Goal: Navigation & Orientation: Find specific page/section

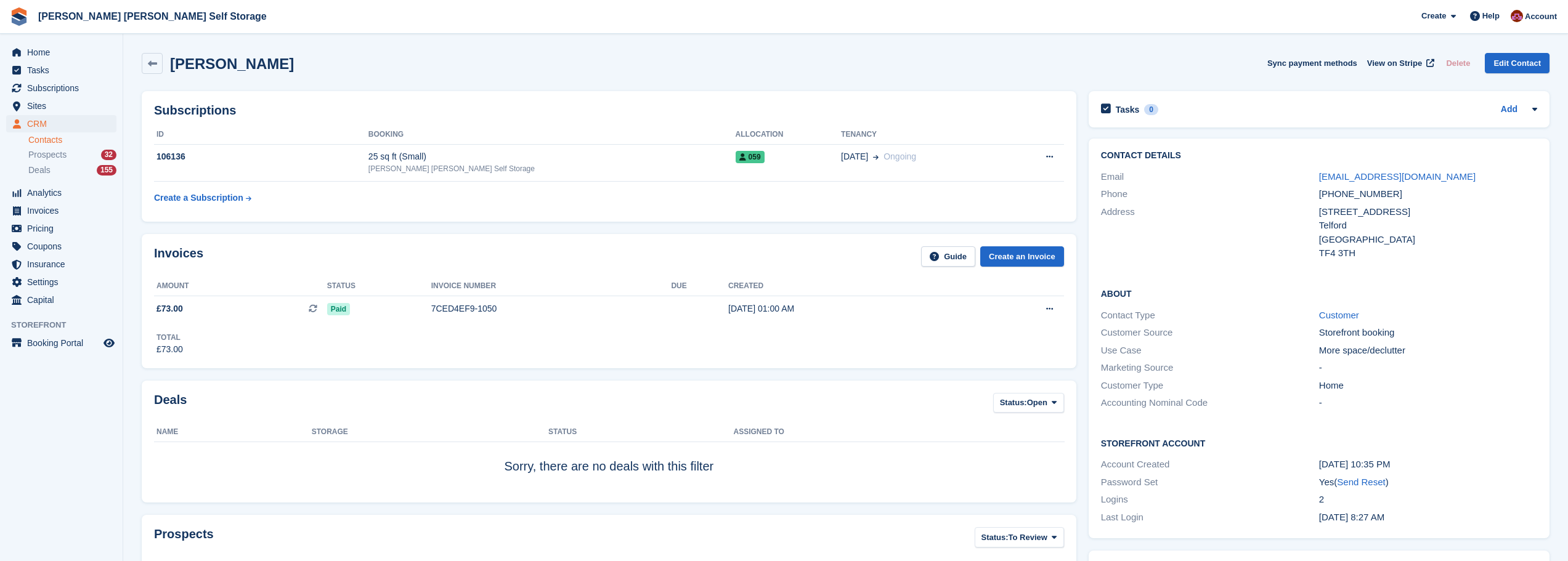
scroll to position [61, 0]
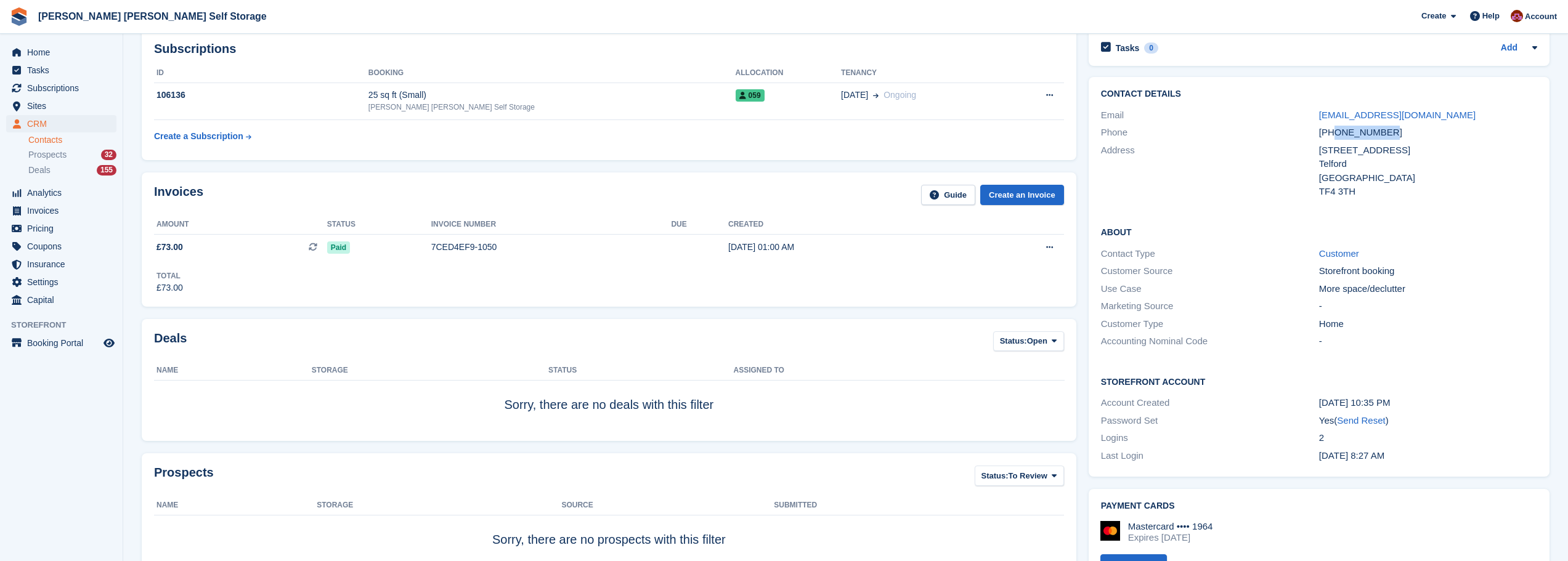
drag, startPoint x: 1389, startPoint y: 131, endPoint x: 1334, endPoint y: 133, distance: 55.0
click at [1334, 133] on div "+447496486302" at bounding box center [1428, 133] width 218 height 14
copy div "7496486302"
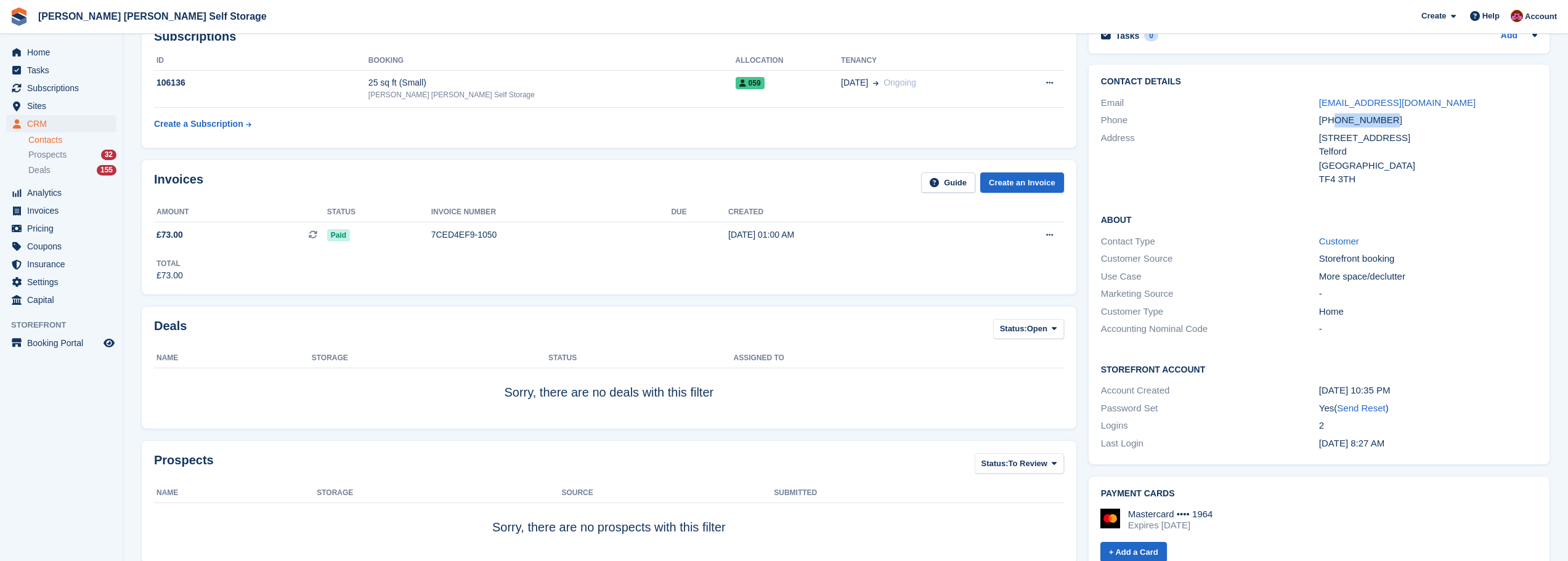
scroll to position [0, 0]
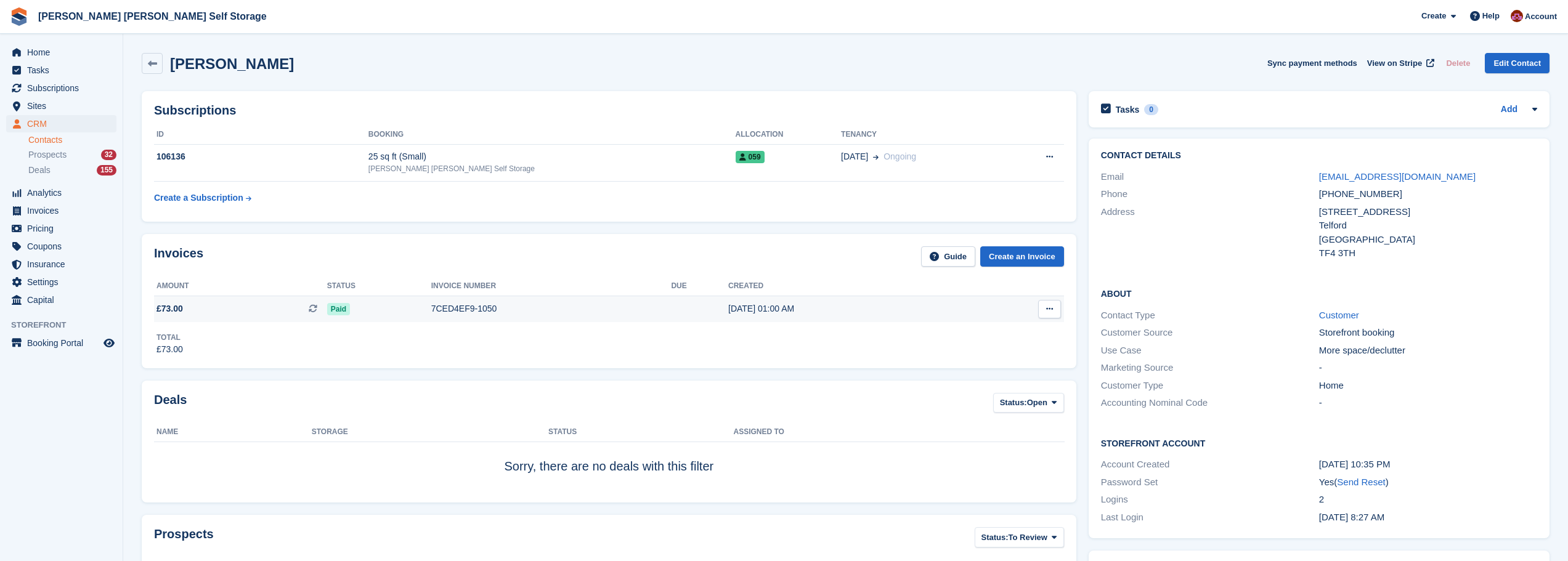
click at [558, 308] on div "7CED4EF9-1050" at bounding box center [551, 309] width 240 height 13
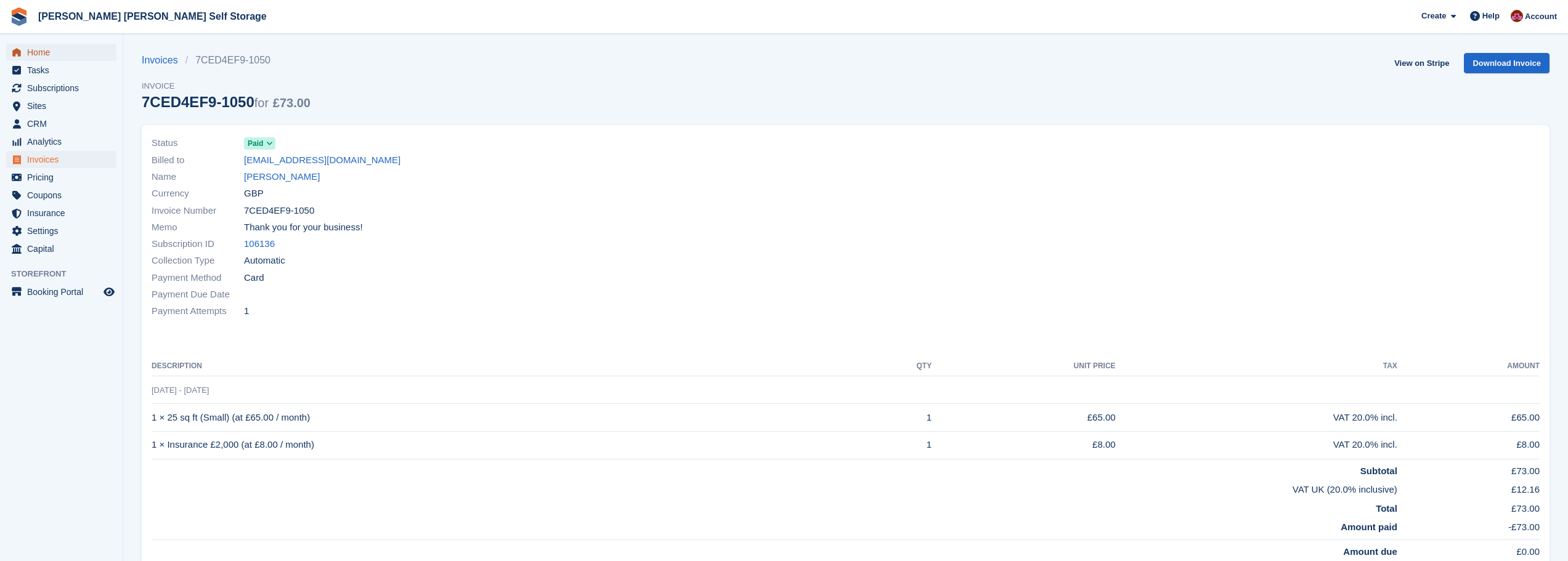
click at [43, 47] on span "Home" at bounding box center [64, 52] width 74 height 17
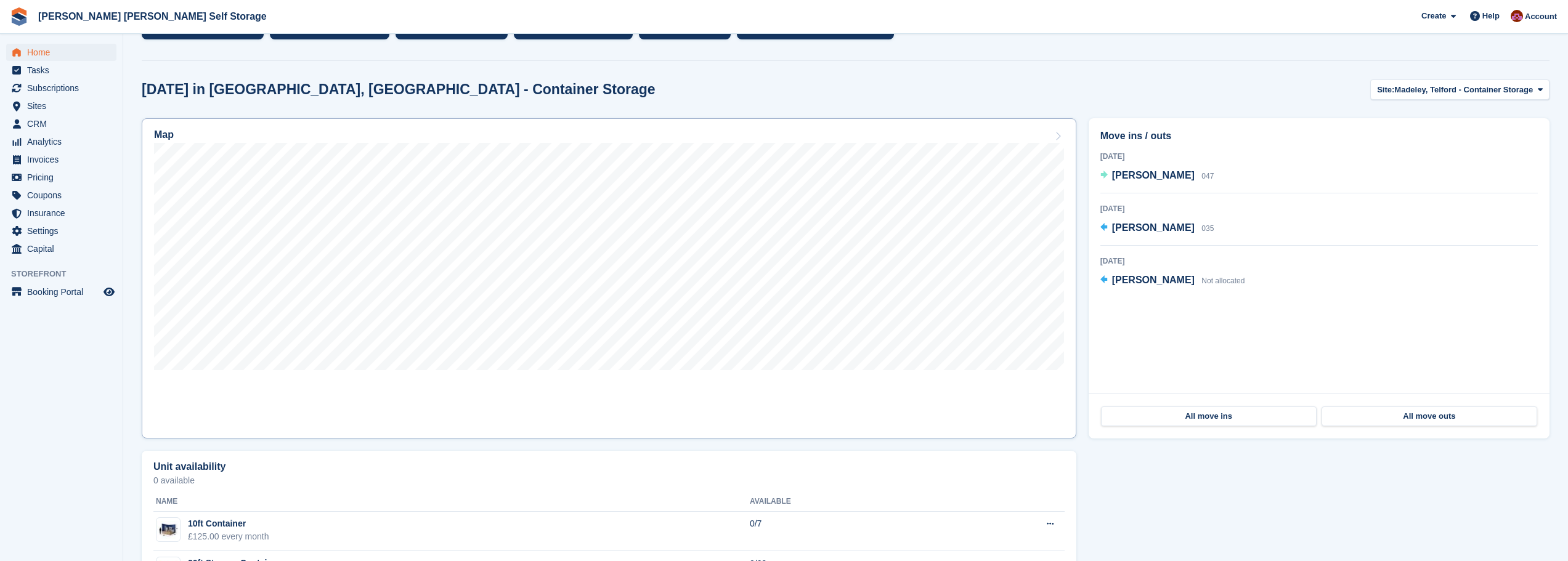
scroll to position [308, 0]
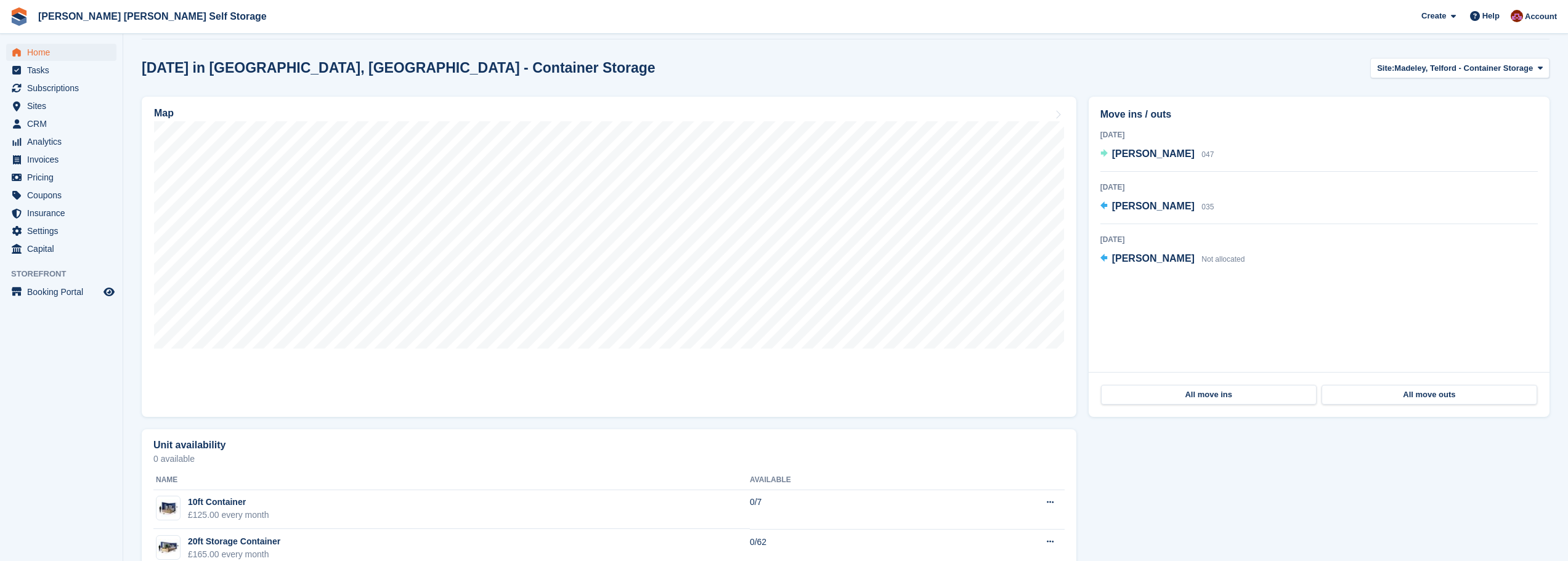
click at [1176, 458] on div "Unit availability 0 available Name Available 10ft Container £125.00 every month…" at bounding box center [846, 503] width 1420 height 161
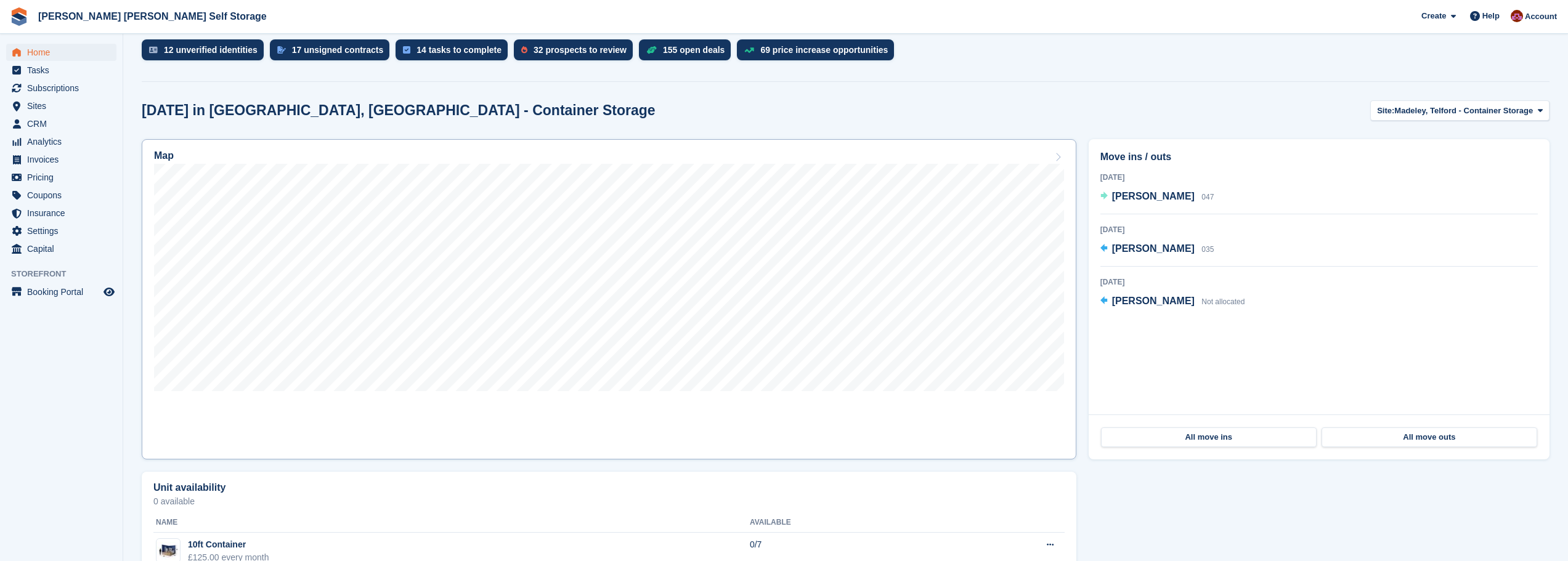
scroll to position [185, 0]
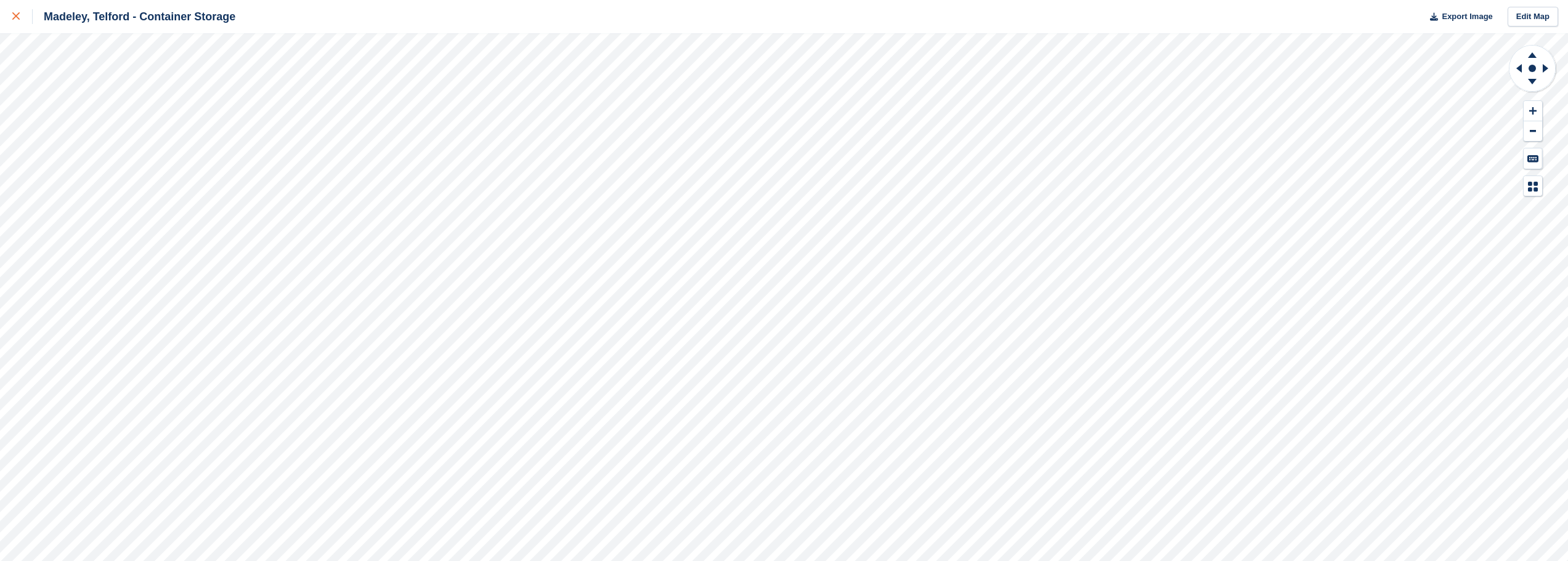
click at [17, 17] on icon at bounding box center [16, 16] width 7 height 7
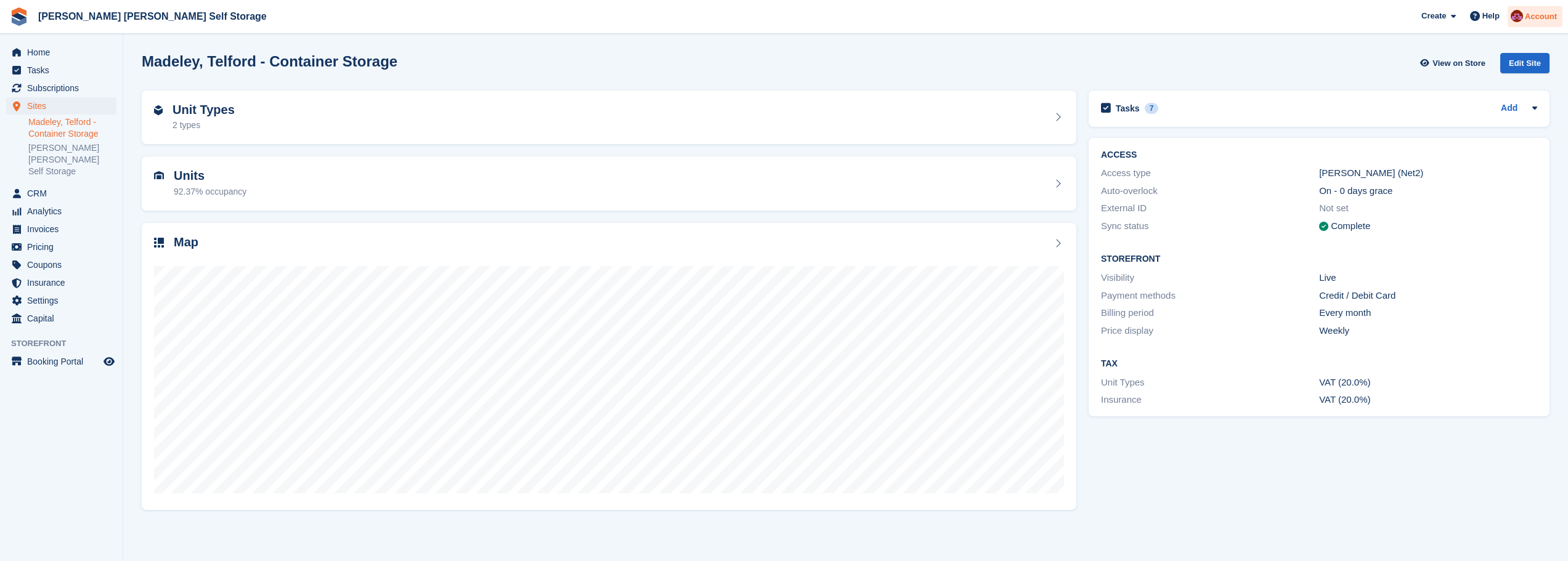
click at [1523, 14] on img at bounding box center [1517, 16] width 12 height 12
click at [1442, 122] on div "Logout" at bounding box center [1444, 125] width 29 height 13
